Goal: Task Accomplishment & Management: Manage account settings

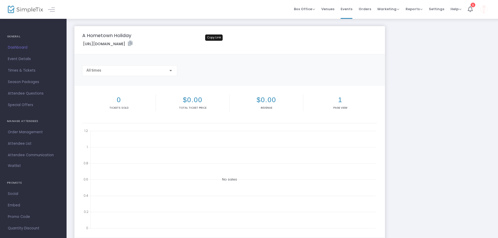
drag, startPoint x: 214, startPoint y: 44, endPoint x: 220, endPoint y: 40, distance: 7.2
click at [133, 44] on icon at bounding box center [130, 43] width 5 height 5
click at [23, 70] on span "Times & Tickets" at bounding box center [33, 70] width 51 height 7
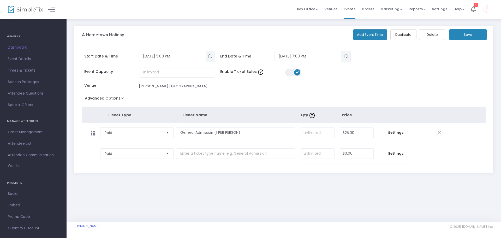
click at [473, 33] on button "Save" at bounding box center [468, 34] width 38 height 11
click at [37, 49] on span "Dashboard" at bounding box center [33, 47] width 51 height 7
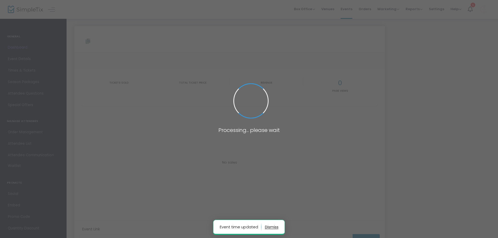
type input "[URL][DOMAIN_NAME]"
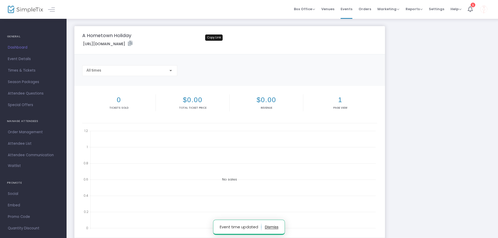
click at [133, 42] on icon at bounding box center [130, 43] width 5 height 5
click at [27, 59] on span "Event Details" at bounding box center [33, 59] width 51 height 7
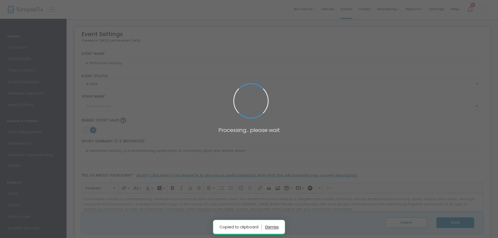
type input "[PERSON_NAME] [GEOGRAPHIC_DATA]"
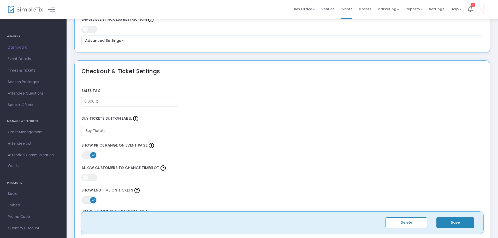
scroll to position [392, 0]
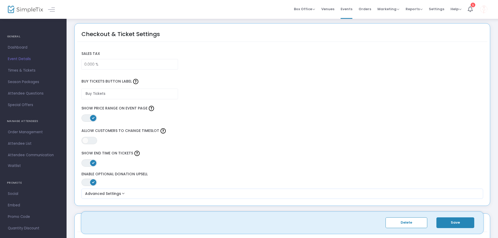
click at [33, 55] on link "Event Details" at bounding box center [33, 58] width 67 height 11
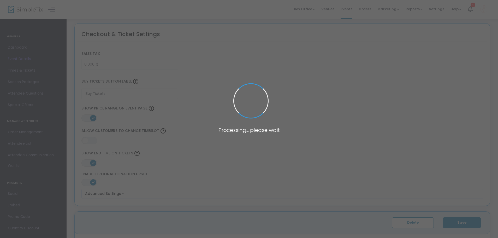
scroll to position [721, 0]
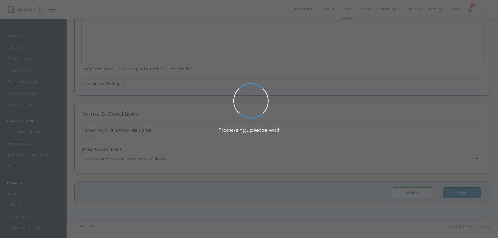
type input "[PERSON_NAME] [GEOGRAPHIC_DATA]"
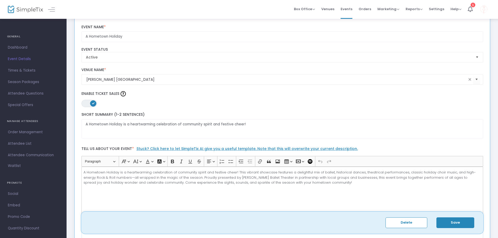
scroll to position [0, 0]
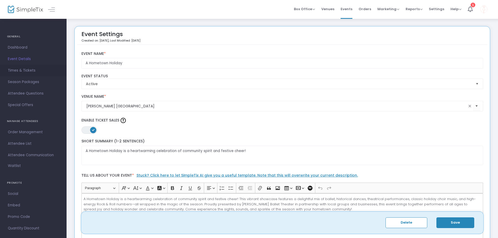
click at [39, 68] on span "Times & Tickets" at bounding box center [33, 70] width 51 height 7
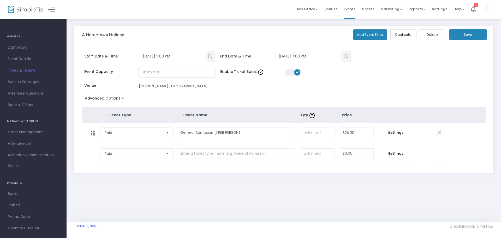
click at [206, 68] on input at bounding box center [177, 72] width 76 height 10
type input "150"
drag, startPoint x: 177, startPoint y: 72, endPoint x: 286, endPoint y: 61, distance: 108.9
click at [132, 80] on div "Event Capacity 150 Enable Ticket Sales ON OFF Venue [PERSON_NAME][GEOGRAPHIC_DA…" at bounding box center [251, 80] width 345 height 27
click at [415, 63] on div "Start Date & Time [DATE] 5:00 PM End Date & Time [DATE] 7:00 PM" at bounding box center [251, 59] width 345 height 16
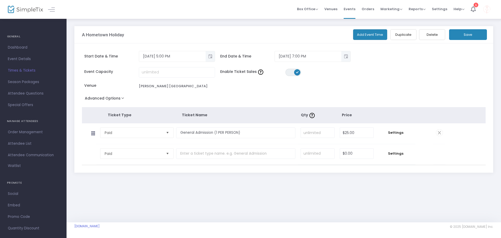
click at [397, 129] on td "Settings" at bounding box center [395, 133] width 39 height 21
click at [396, 132] on span "Settings" at bounding box center [396, 132] width 34 height 5
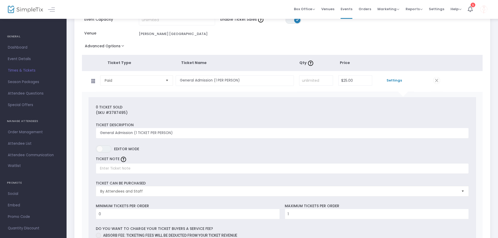
scroll to position [104, 0]
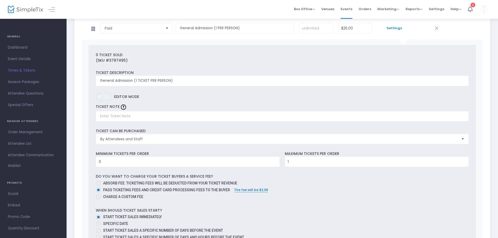
click at [103, 96] on span at bounding box center [100, 96] width 6 height 6
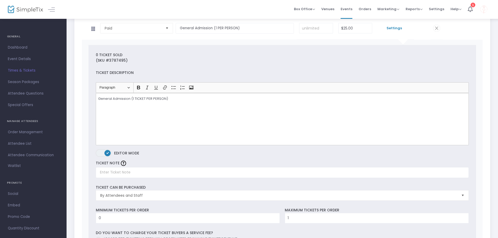
click at [105, 155] on span at bounding box center [107, 153] width 6 height 6
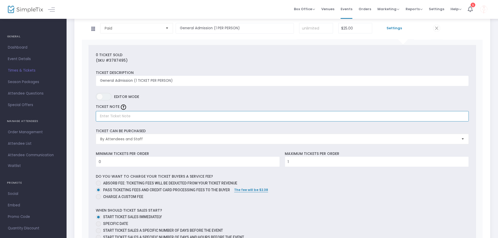
click at [143, 117] on input "text" at bounding box center [282, 116] width 373 height 11
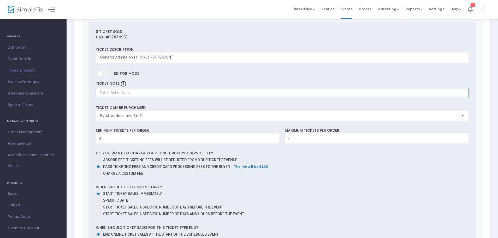
scroll to position [157, 0]
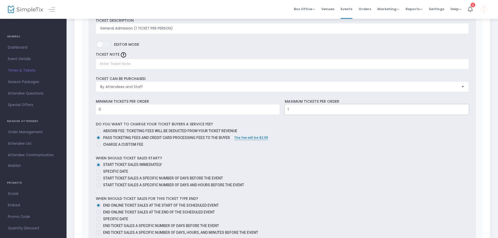
click at [312, 108] on input "1" at bounding box center [377, 109] width 184 height 10
type input "10"
click at [300, 160] on div "When should ticket sales start? Start ticket sales immediately Specific Date St…" at bounding box center [282, 172] width 378 height 34
click at [174, 109] on input "0" at bounding box center [188, 109] width 184 height 10
type input "1"
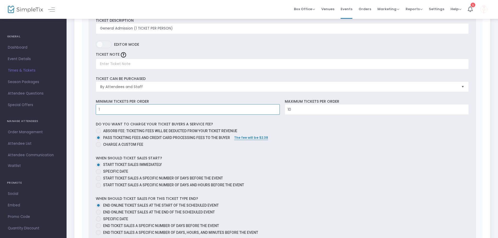
click at [340, 166] on label "Start ticket sales immediately" at bounding box center [280, 164] width 369 height 5
click at [98, 167] on input "Start ticket sales immediately" at bounding box center [98, 167] width 0 height 0
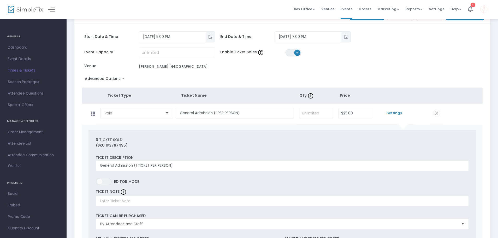
scroll to position [0, 0]
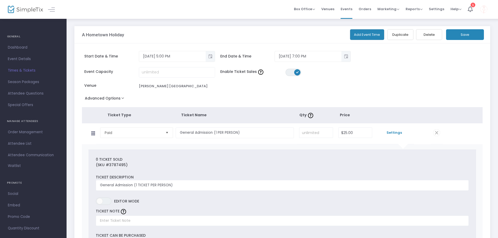
click at [471, 37] on button "Save" at bounding box center [465, 34] width 38 height 11
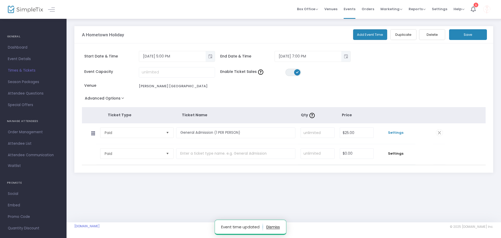
click at [396, 134] on span "Settings" at bounding box center [396, 132] width 34 height 5
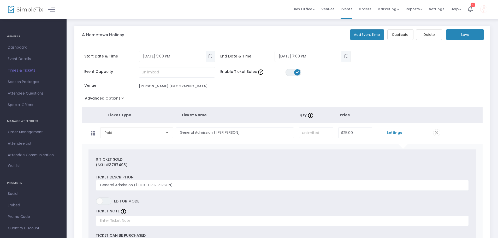
click at [459, 32] on button "Save" at bounding box center [465, 34] width 38 height 11
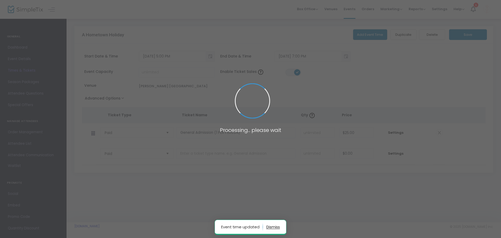
click at [19, 46] on span at bounding box center [250, 119] width 501 height 238
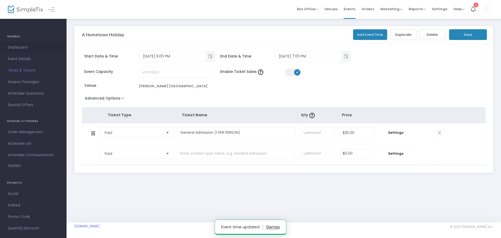
click at [22, 48] on span "Dashboard" at bounding box center [33, 47] width 51 height 7
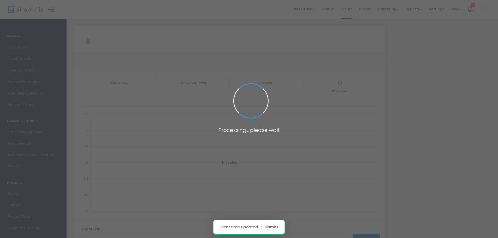
type input "[URL][DOMAIN_NAME]"
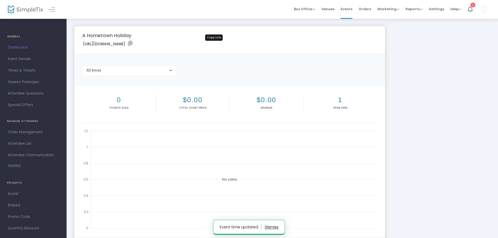
click at [133, 41] on icon at bounding box center [130, 43] width 5 height 5
click at [133, 43] on icon at bounding box center [130, 43] width 5 height 5
